Goal: Task Accomplishment & Management: Complete application form

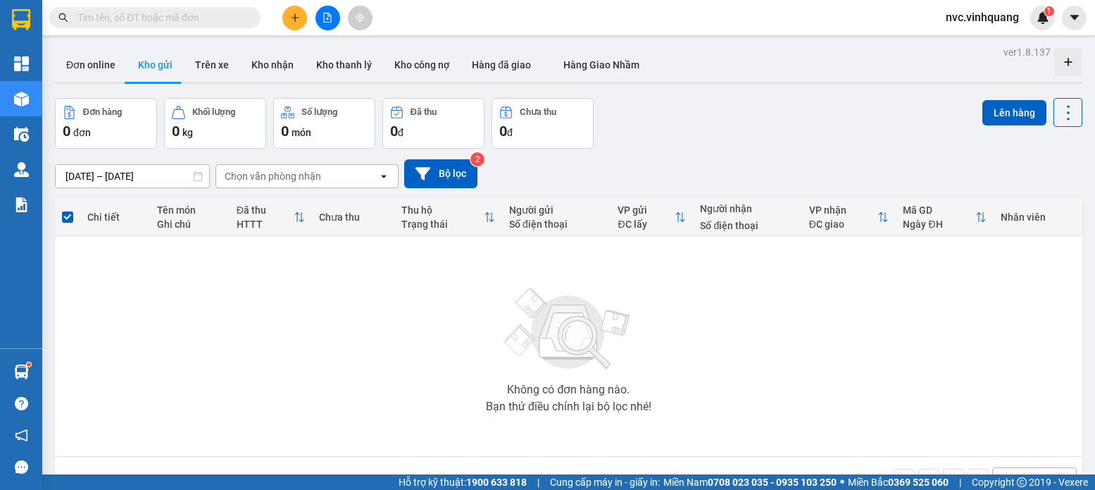
click at [303, 8] on div at bounding box center [328, 18] width 106 height 25
click at [299, 11] on button at bounding box center [294, 18] width 25 height 25
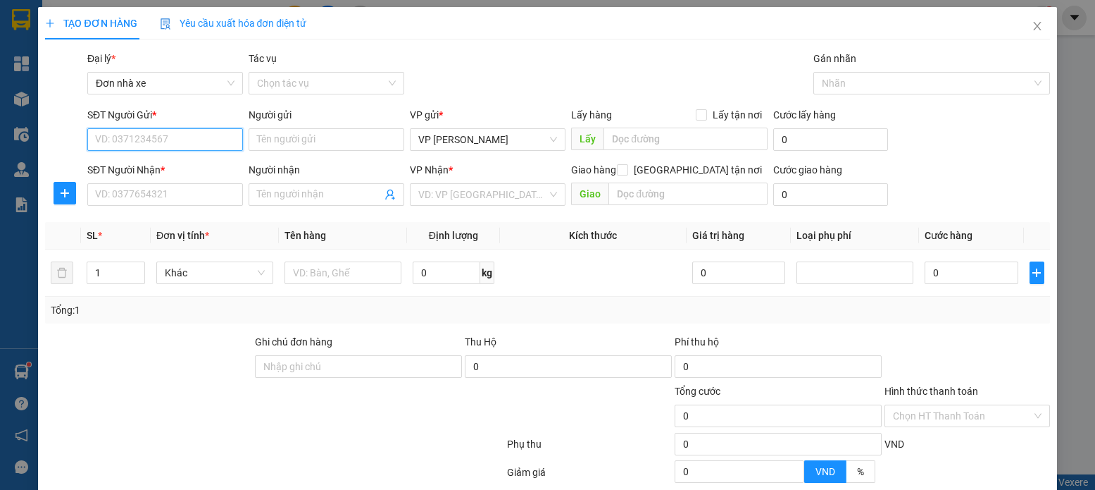
drag, startPoint x: 154, startPoint y: 85, endPoint x: 135, endPoint y: 137, distance: 55.5
paste input "0974464816"
type input "0974464816"
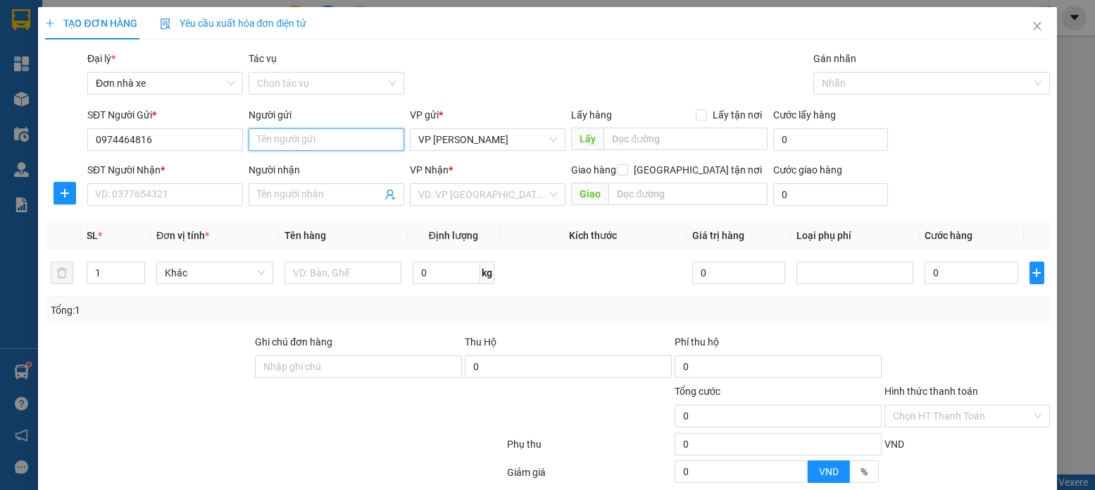
click at [318, 142] on input "Người gửi" at bounding box center [327, 139] width 156 height 23
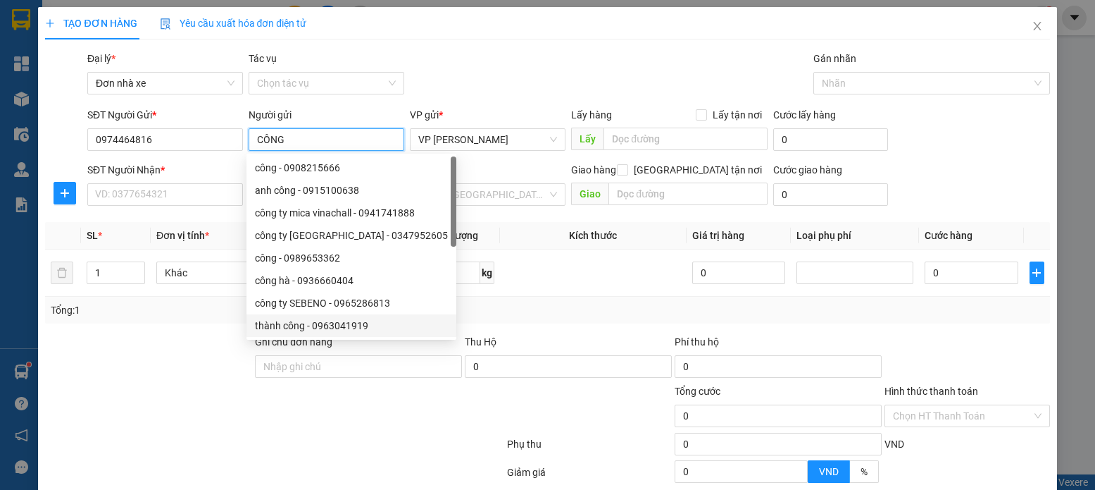
type input "CÔNG"
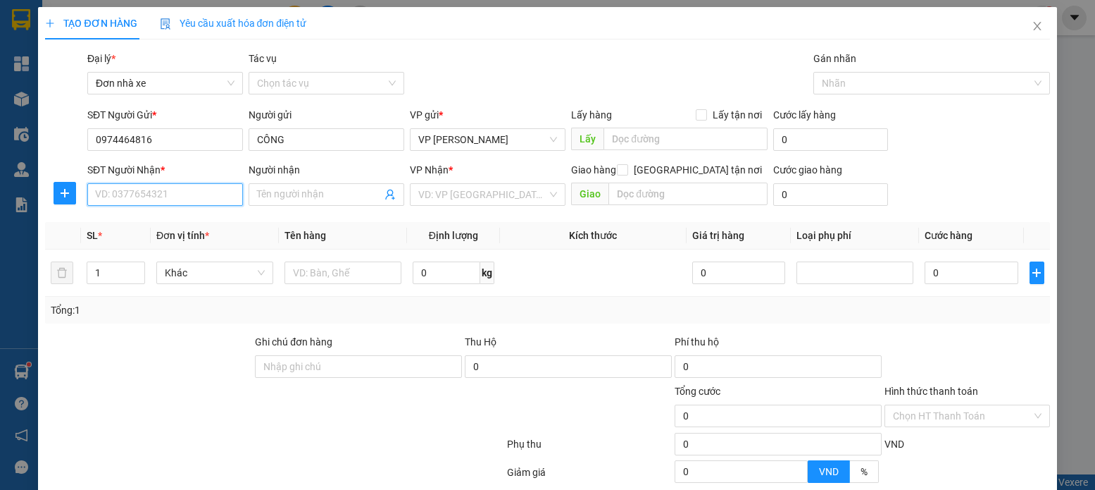
paste input "0815344555"
type input "0815344555"
click at [277, 197] on input "Người nhận" at bounding box center [319, 194] width 125 height 15
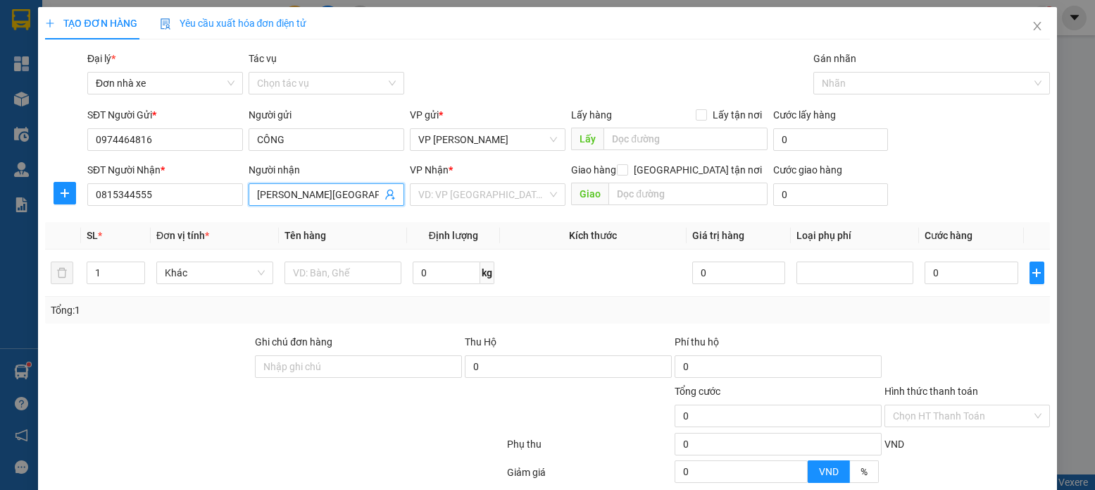
type input "[PERSON_NAME][GEOGRAPHIC_DATA]"
click at [457, 175] on div "VP Nhận *" at bounding box center [488, 169] width 156 height 15
click at [454, 200] on input "search" at bounding box center [482, 194] width 129 height 21
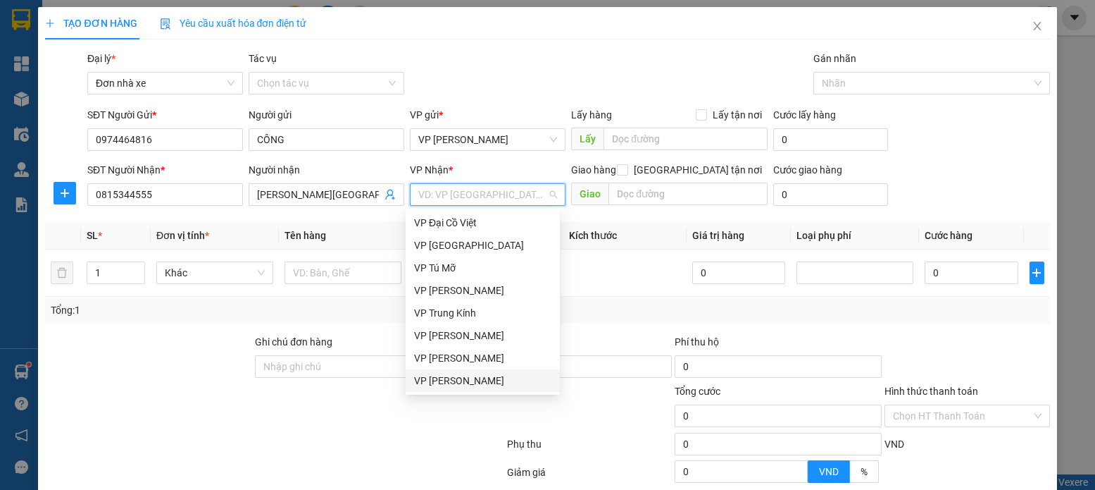
click at [504, 382] on div "VP [PERSON_NAME]" at bounding box center [482, 380] width 137 height 15
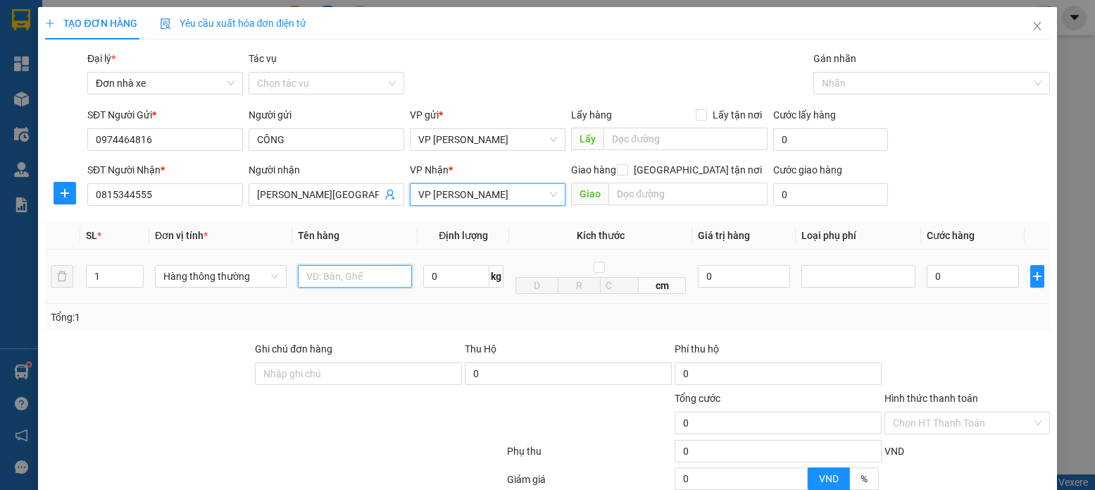
click at [373, 282] on input "text" at bounding box center [355, 276] width 115 height 23
type input "D"
type input "ĐẾ GANG ĐỎ"
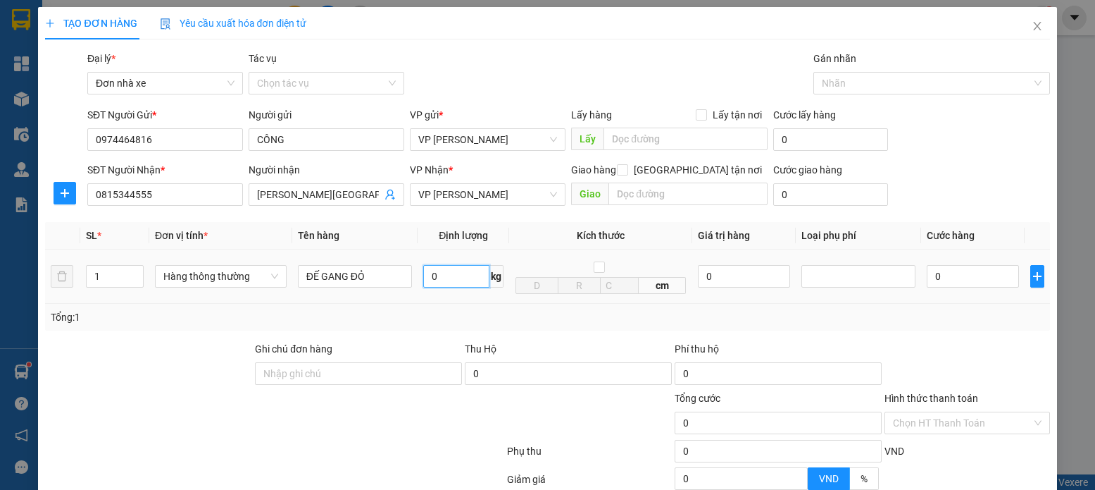
click at [440, 279] on input "0" at bounding box center [456, 276] width 66 height 23
click at [135, 271] on icon "up" at bounding box center [135, 273] width 5 height 5
click at [133, 271] on icon "up" at bounding box center [135, 273] width 5 height 5
type input "2"
click at [1031, 269] on button "button" at bounding box center [1038, 276] width 14 height 23
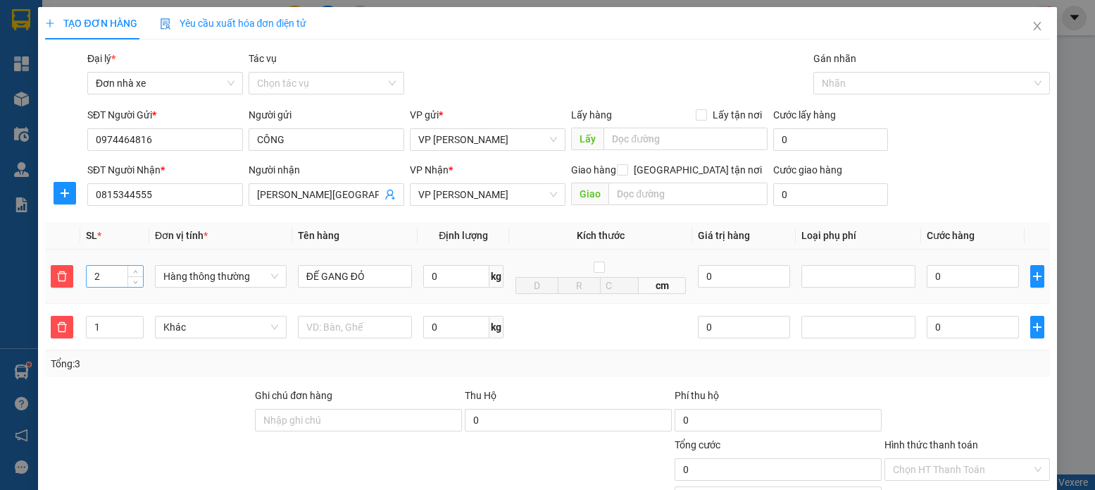
click at [119, 278] on input "2" at bounding box center [115, 276] width 56 height 21
type input "1"
click at [354, 312] on td at bounding box center [355, 327] width 126 height 47
click at [354, 266] on input "ĐẾ GANG ĐỎ" at bounding box center [355, 276] width 115 height 23
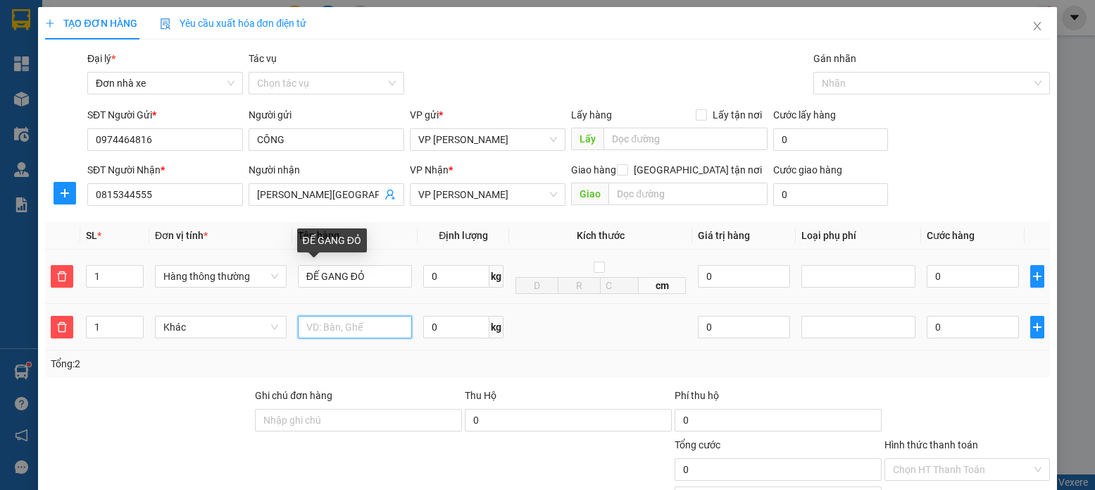
drag, startPoint x: 354, startPoint y: 266, endPoint x: 320, endPoint y: 328, distance: 70.6
click at [320, 328] on input "text" at bounding box center [355, 327] width 115 height 23
type input "D"
type input "ĐẾ GANG ĐỎ"
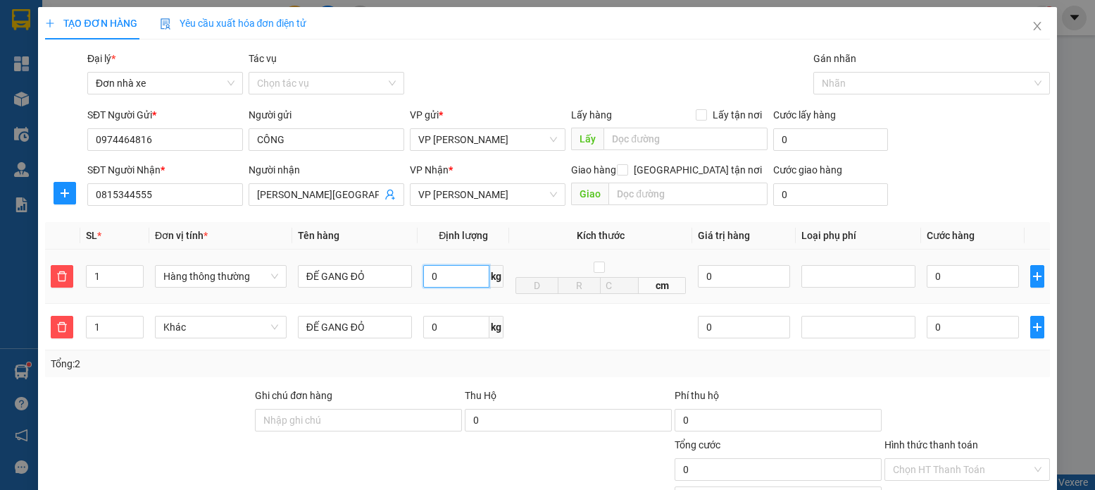
click at [478, 271] on input "0" at bounding box center [456, 276] width 66 height 23
type input "13"
click at [927, 283] on input "0" at bounding box center [973, 276] width 92 height 23
type input "40.000"
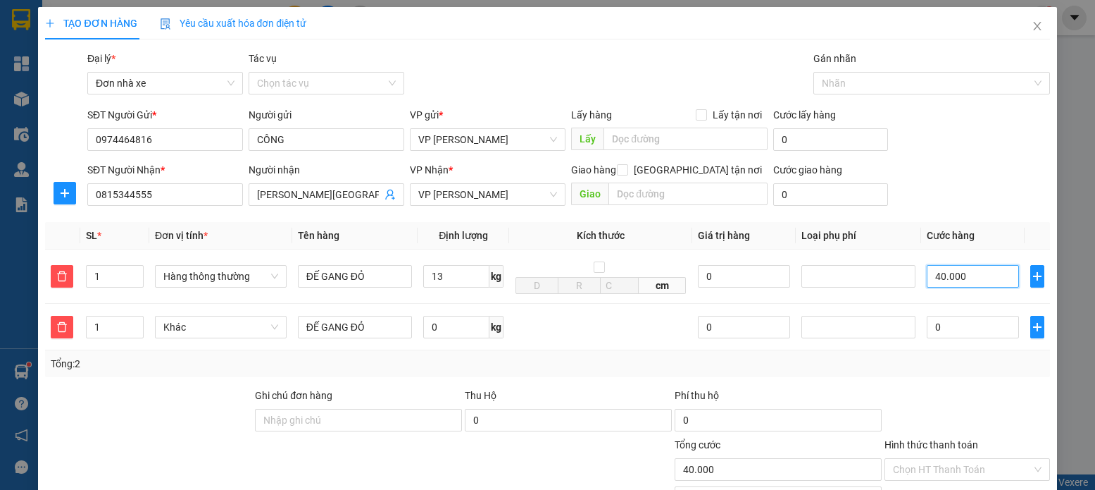
type input "40.000"
click at [452, 333] on input "0" at bounding box center [456, 327] width 66 height 23
type input "13"
click at [954, 326] on input "0" at bounding box center [973, 327] width 92 height 23
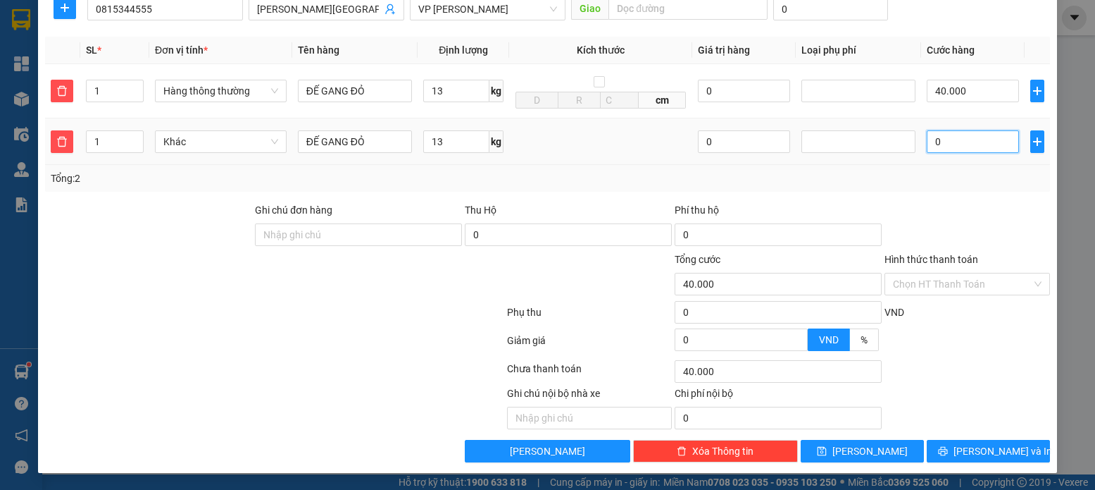
click at [949, 147] on input "0" at bounding box center [973, 141] width 92 height 23
click at [233, 149] on span "Khác" at bounding box center [220, 141] width 115 height 21
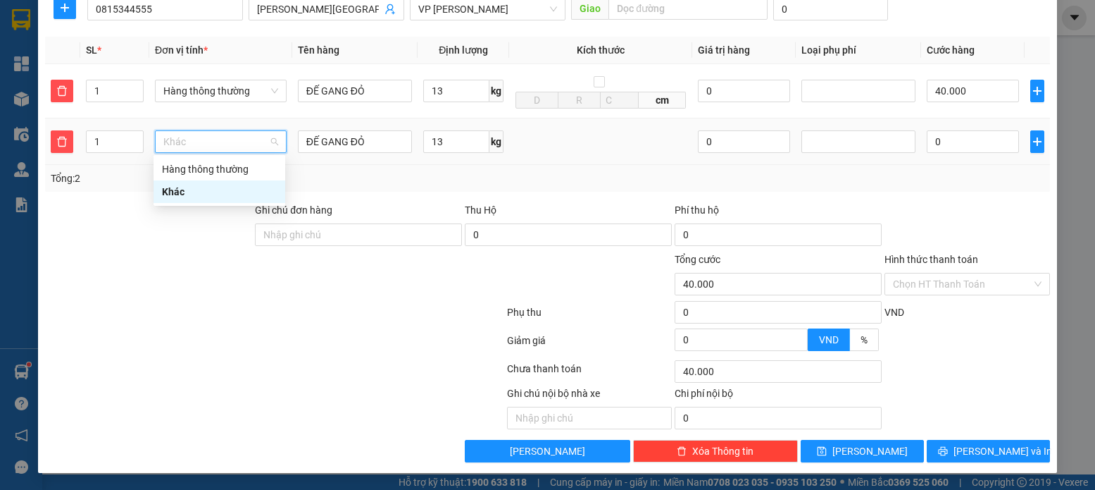
click at [205, 168] on div "Hàng thông thường" at bounding box center [219, 168] width 115 height 15
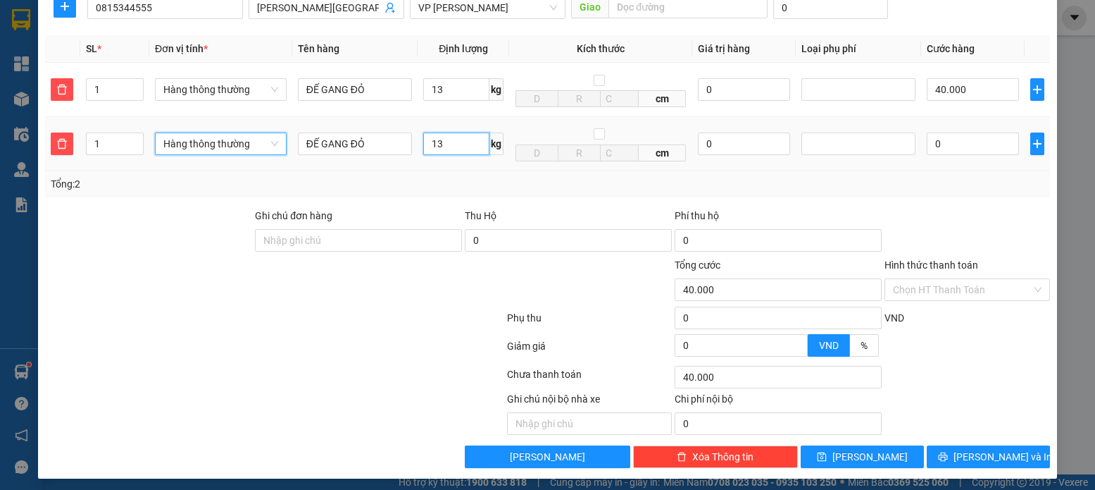
click at [461, 153] on input "13" at bounding box center [456, 143] width 66 height 23
click at [940, 161] on td "0" at bounding box center [972, 144] width 103 height 54
type input "80.000"
type input "40.000"
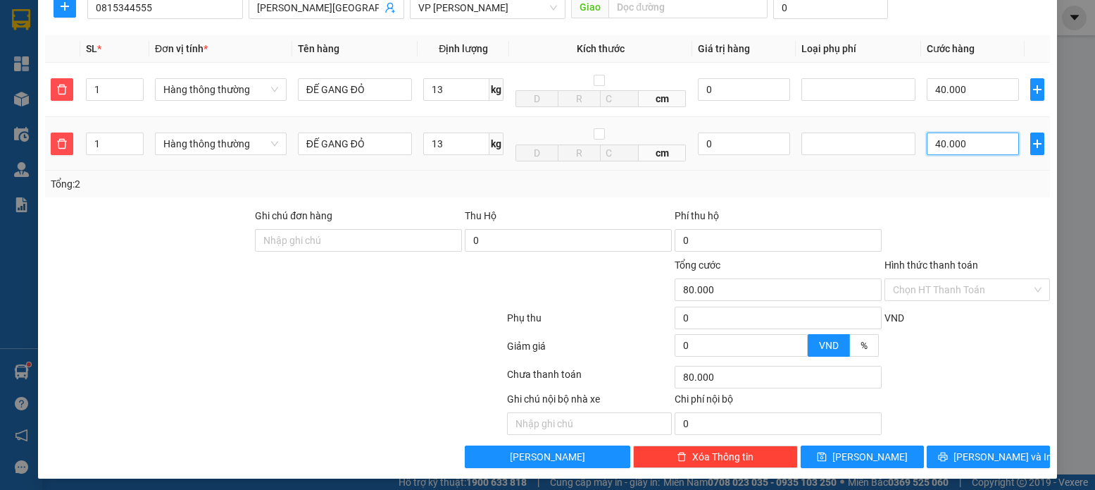
click at [940, 147] on input "40.000" at bounding box center [973, 143] width 92 height 23
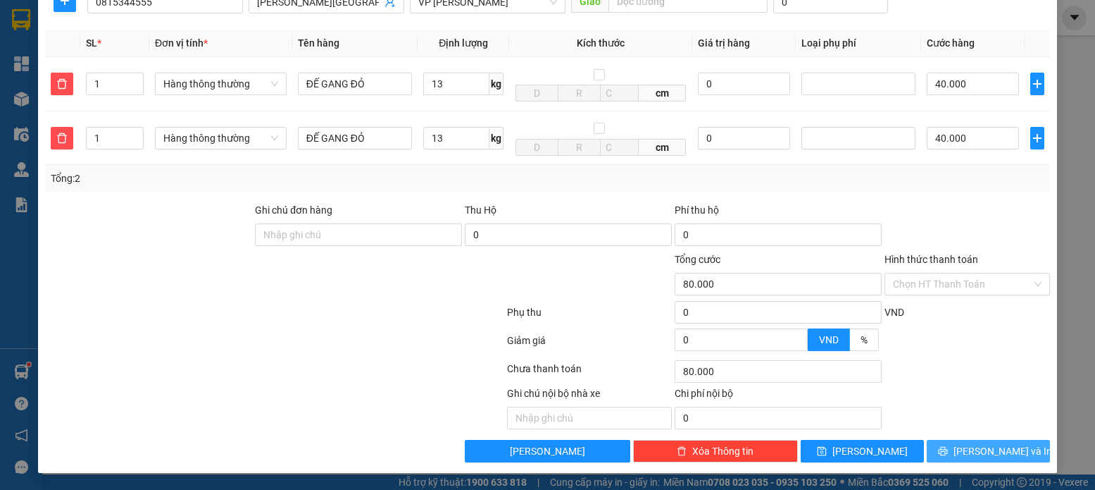
click at [978, 445] on span "[PERSON_NAME] và In" at bounding box center [1003, 450] width 99 height 15
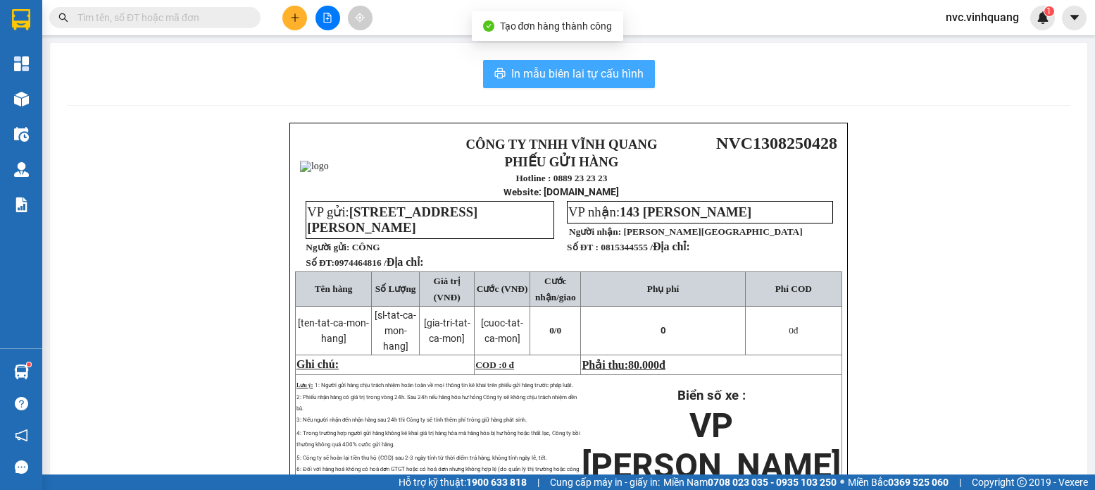
click at [576, 70] on span "In mẫu biên lai tự cấu hình" at bounding box center [577, 74] width 132 height 18
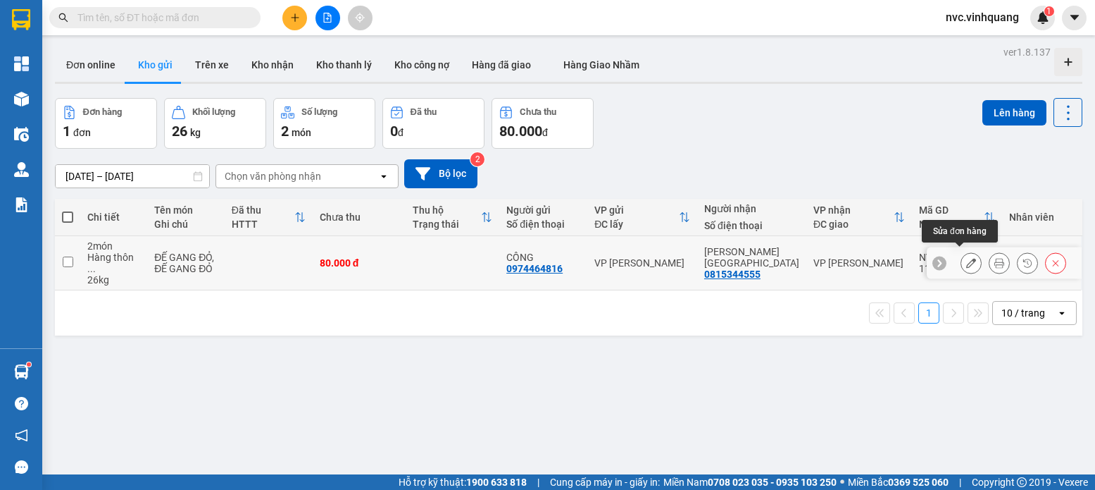
click at [990, 259] on button at bounding box center [1000, 263] width 20 height 25
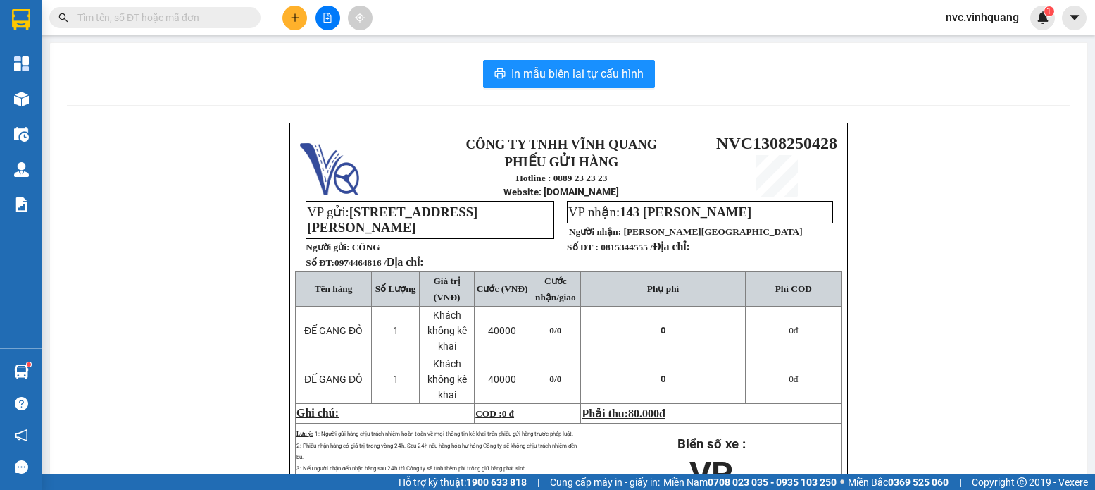
click at [654, 82] on div "In mẫu biên lai tự cấu hình" at bounding box center [569, 74] width 1004 height 28
click at [638, 70] on button "In mẫu biên lai tự cấu hình" at bounding box center [569, 74] width 172 height 28
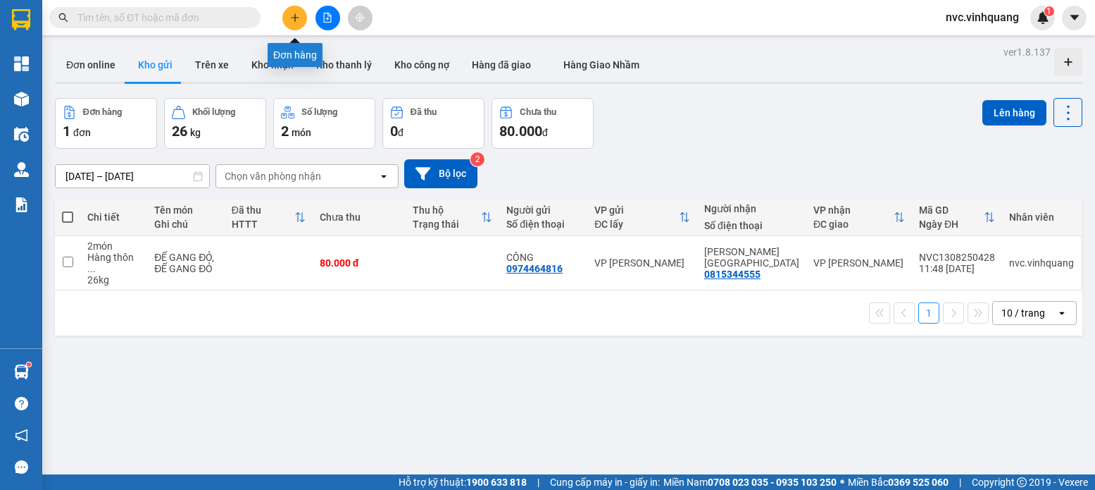
click at [296, 20] on icon "plus" at bounding box center [295, 18] width 10 height 10
